Goal: Check status: Check status

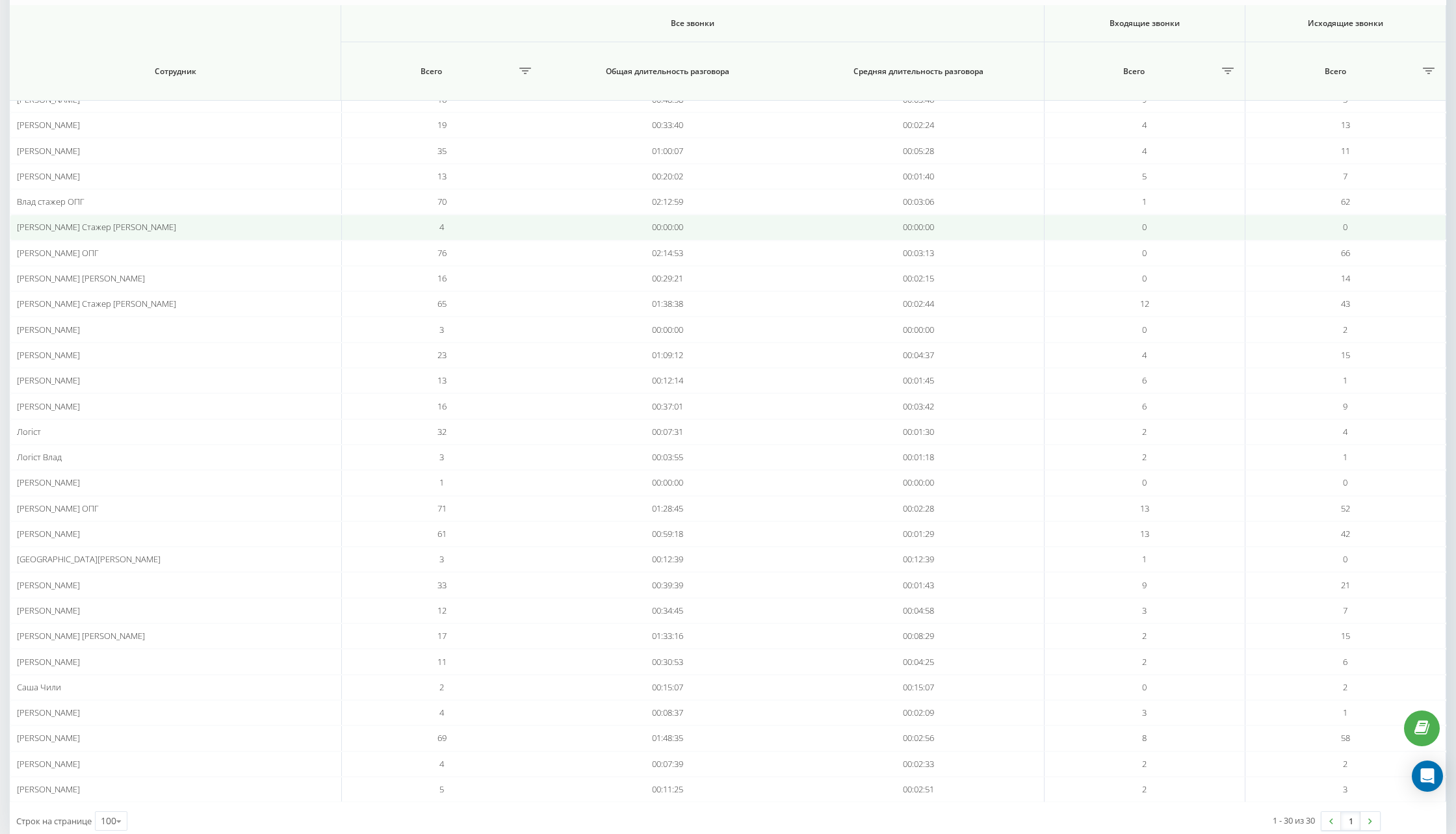
scroll to position [44, 0]
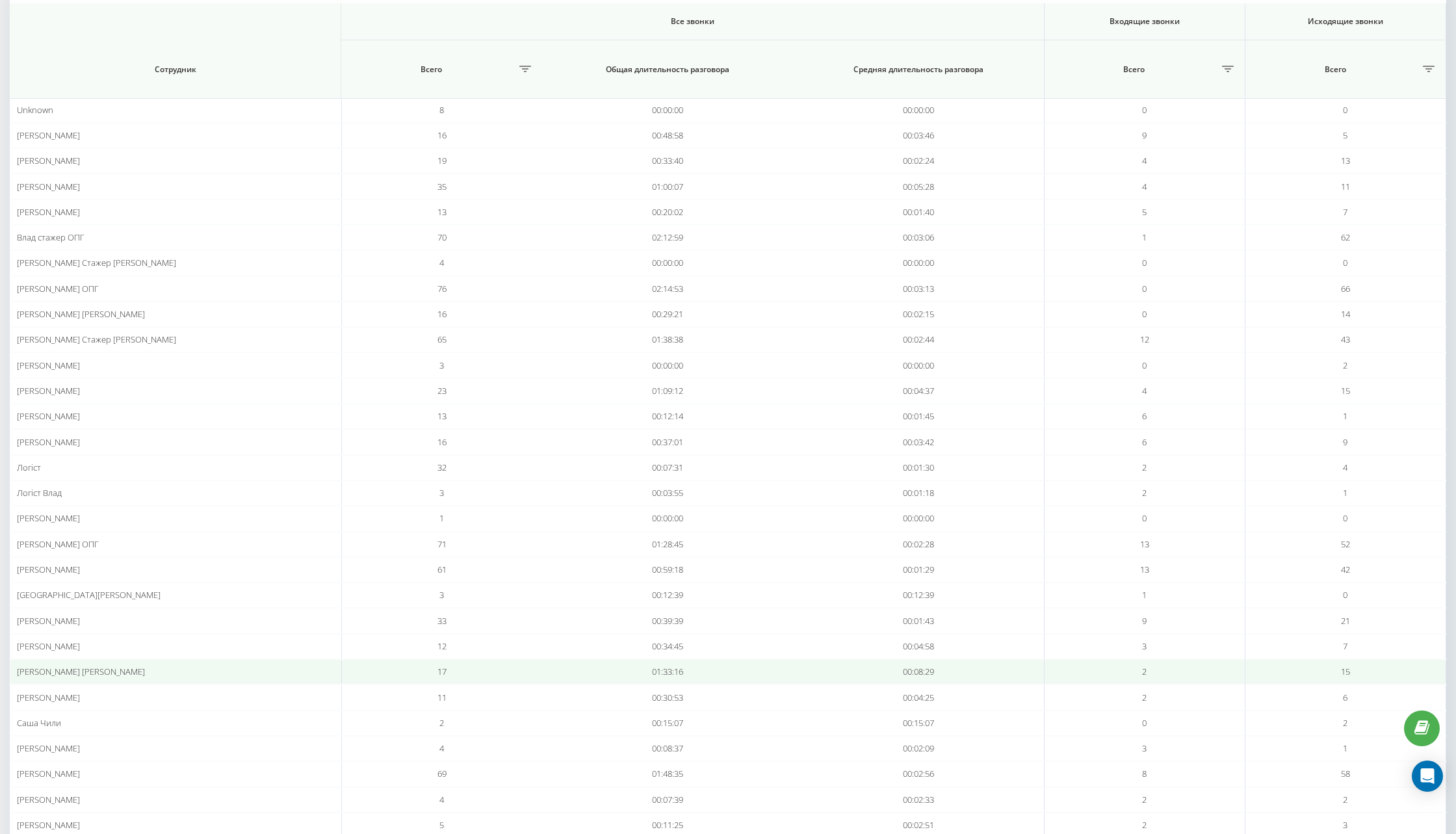
scroll to position [188, 0]
